Goal: Task Accomplishment & Management: Manage account settings

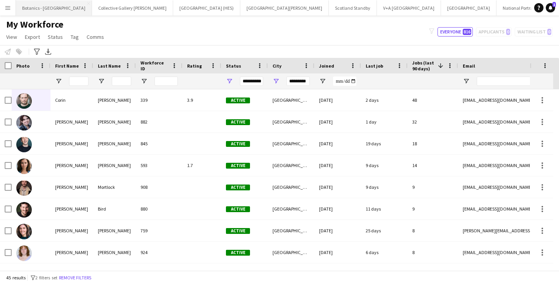
click at [33, 12] on button "Botanics - [GEOGRAPHIC_DATA] Close" at bounding box center [54, 7] width 76 height 15
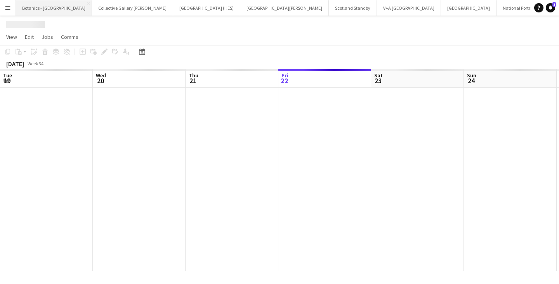
scroll to position [0, 186]
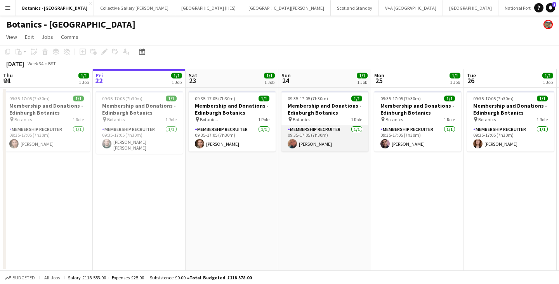
click at [322, 136] on app-card-role "Membership Recruiter [DATE] 09:35-17:05 (7h30m) [PERSON_NAME]" at bounding box center [325, 138] width 87 height 26
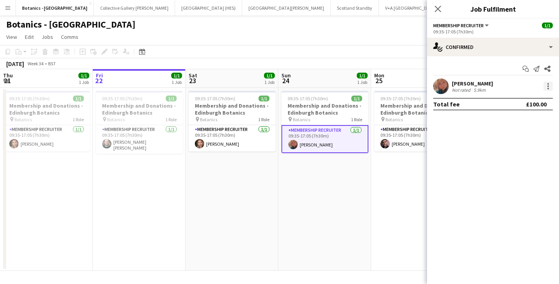
click at [549, 85] on div at bounding box center [548, 86] width 9 height 9
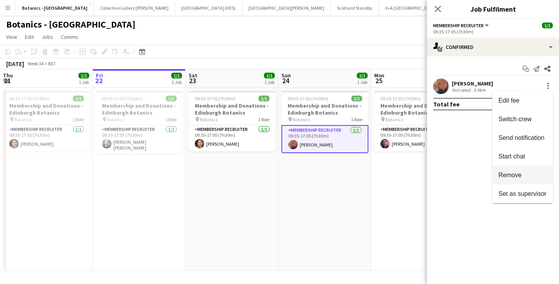
click at [524, 175] on span "Remove" at bounding box center [523, 175] width 48 height 7
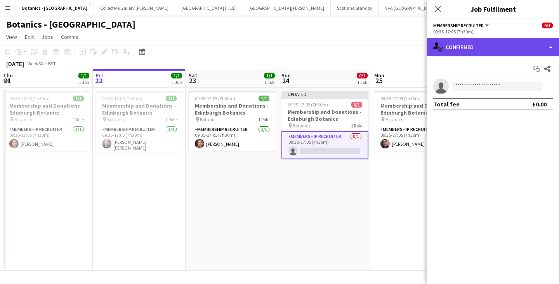
click at [474, 46] on div "single-neutral-actions-check-2 Confirmed" at bounding box center [493, 47] width 132 height 19
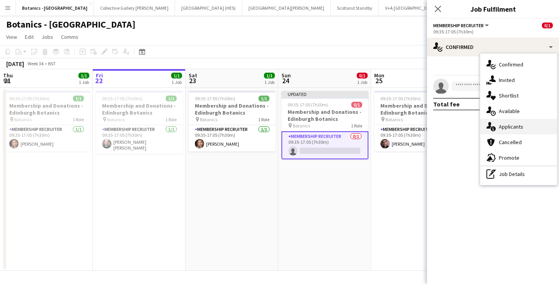
click at [504, 128] on div "single-neutral-actions-information Applicants" at bounding box center [519, 127] width 77 height 16
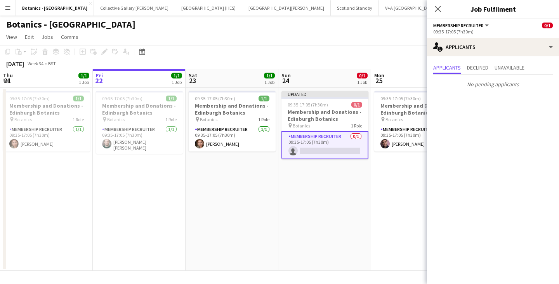
click at [347, 181] on app-date-cell "Updated 09:35-17:05 (7h30m) 0/1 Membership and Donations - Edinburgh Botanics p…" at bounding box center [325, 179] width 93 height 183
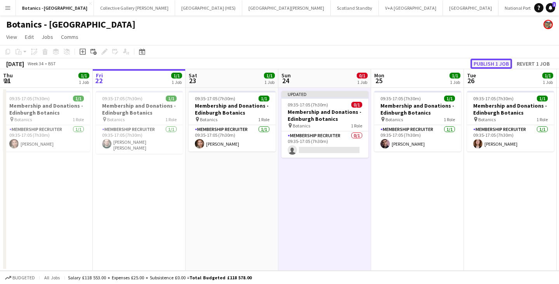
click at [493, 64] on button "Publish 1 job" at bounding box center [492, 64] width 42 height 10
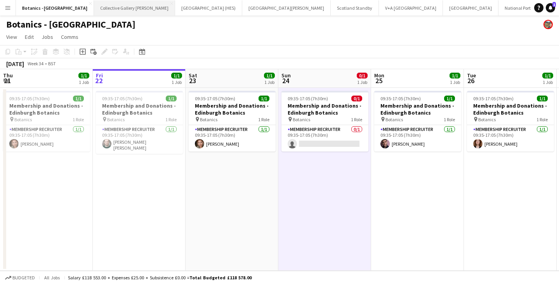
click at [109, 11] on button "Collective Gallery [PERSON_NAME][GEOGRAPHIC_DATA]" at bounding box center [134, 7] width 81 height 15
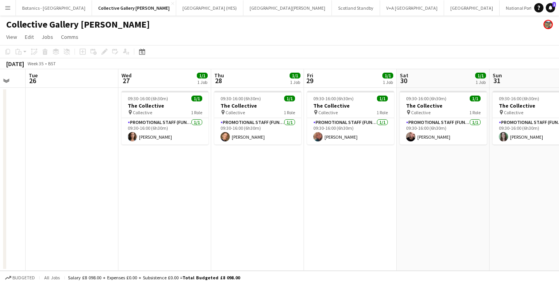
drag, startPoint x: 509, startPoint y: 132, endPoint x: 71, endPoint y: 153, distance: 438.3
click at [71, 153] on app-calendar-viewport "Sat 23 1/1 1 Job Sun 24 1/1 1 Job Mon 25 Tue 26 Wed 27 1/1 1 Job Thu 28 1/1 1 J…" at bounding box center [279, 170] width 559 height 202
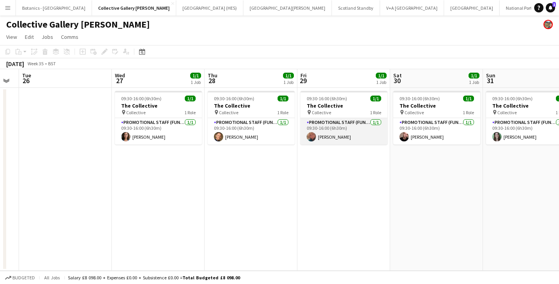
click at [334, 128] on app-card-role "Promotional Staff (Fundraiser) [DATE] 09:30-16:00 (6h30m) [PERSON_NAME]" at bounding box center [344, 131] width 87 height 26
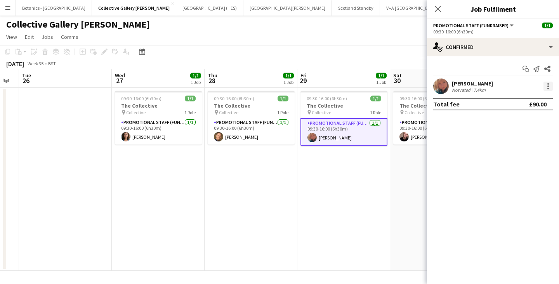
click at [551, 85] on div at bounding box center [548, 86] width 9 height 9
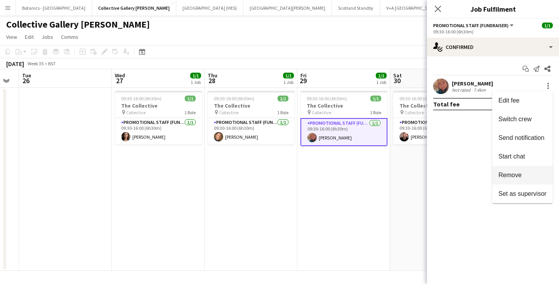
click at [510, 180] on button "Remove" at bounding box center [523, 175] width 61 height 19
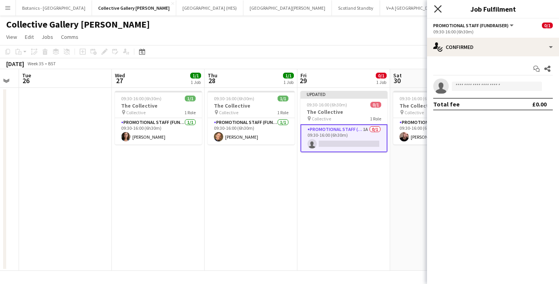
click at [439, 10] on icon at bounding box center [437, 8] width 7 height 7
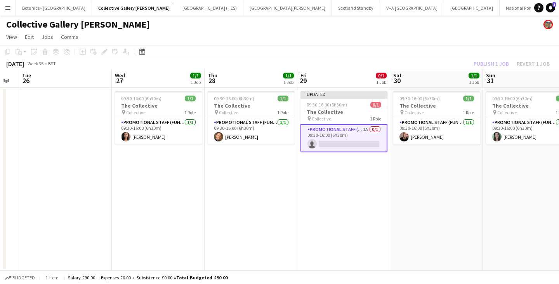
click at [498, 60] on div "Publish 1 job Revert 1 job" at bounding box center [512, 64] width 95 height 10
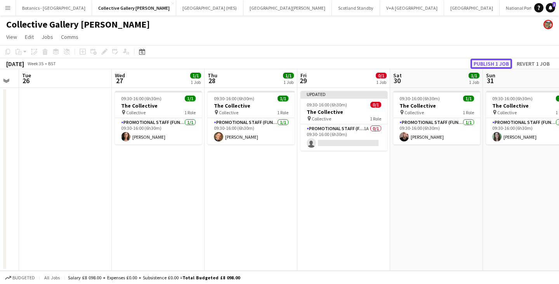
click at [499, 64] on button "Publish 1 job" at bounding box center [492, 64] width 42 height 10
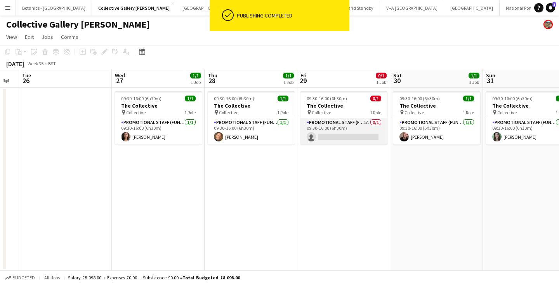
click at [327, 132] on app-card-role "Promotional Staff (Fundraiser) 1A 0/1 09:30-16:00 (6h30m) single-neutral-actions" at bounding box center [344, 131] width 87 height 26
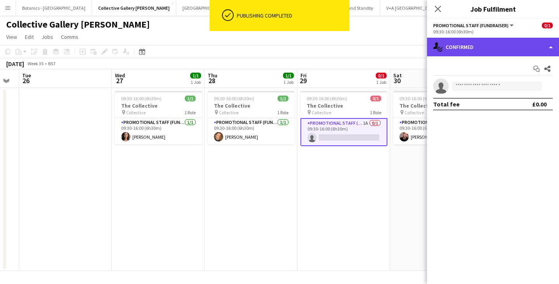
click at [519, 45] on div "single-neutral-actions-check-2 Confirmed" at bounding box center [493, 47] width 132 height 19
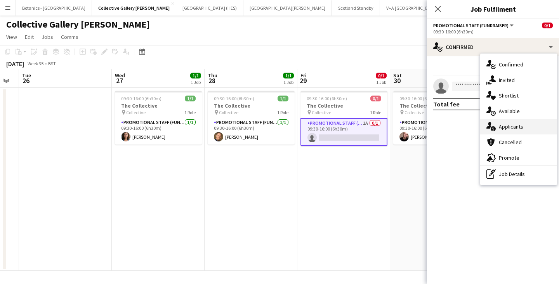
click at [528, 127] on div "single-neutral-actions-information Applicants" at bounding box center [519, 127] width 77 height 16
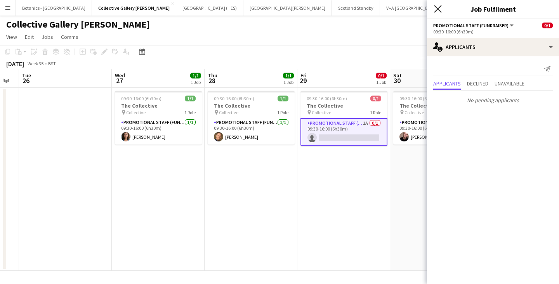
click at [439, 9] on icon at bounding box center [437, 8] width 7 height 7
